Goal: Navigation & Orientation: Go to known website

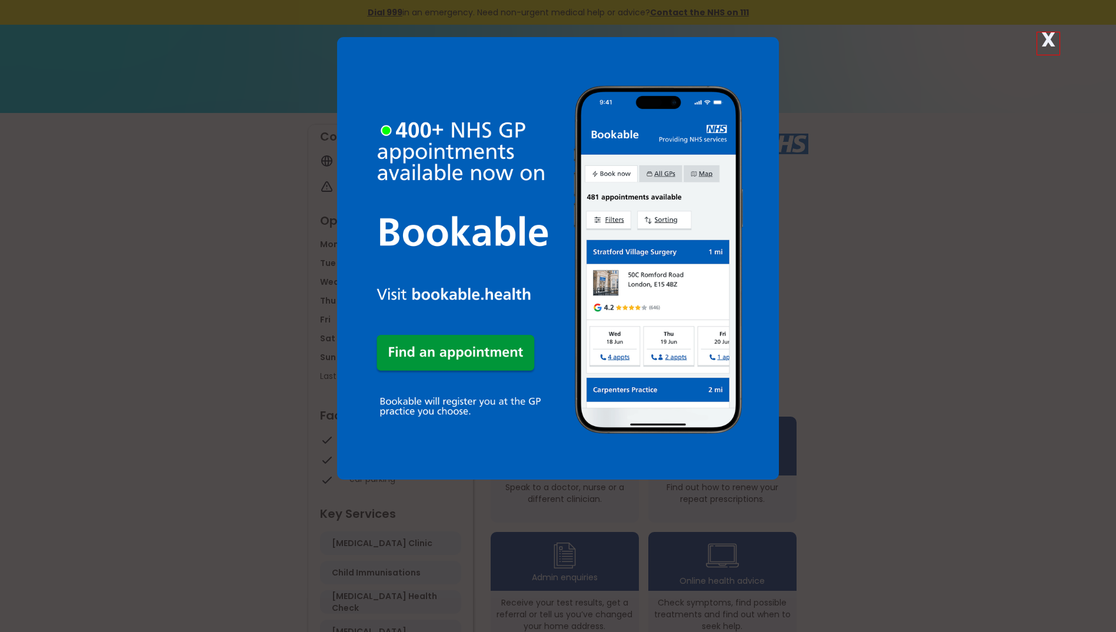
click at [1044, 287] on div "X" at bounding box center [558, 316] width 1116 height 632
click at [927, 234] on div "X" at bounding box center [558, 316] width 1116 height 632
click at [674, 463] on img at bounding box center [558, 258] width 442 height 442
click at [721, 215] on img at bounding box center [558, 258] width 442 height 442
click at [1049, 39] on strong "X" at bounding box center [1048, 39] width 14 height 28
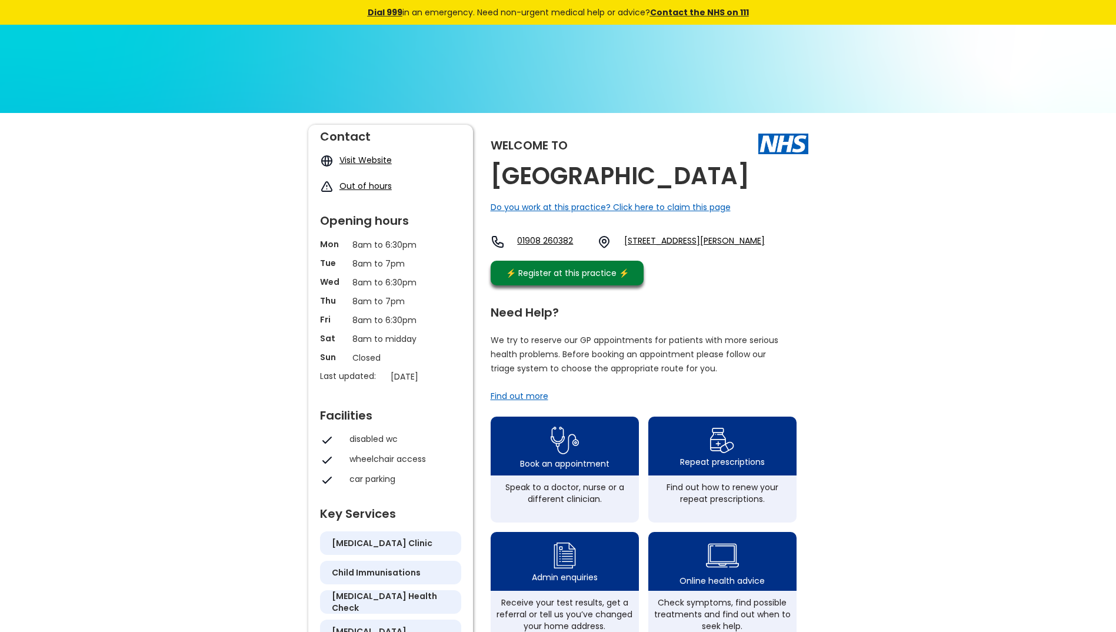
click at [375, 160] on link "Visit Website" at bounding box center [366, 160] width 52 height 12
click at [565, 457] on img at bounding box center [564, 437] width 31 height 38
